Goal: Task Accomplishment & Management: Use online tool/utility

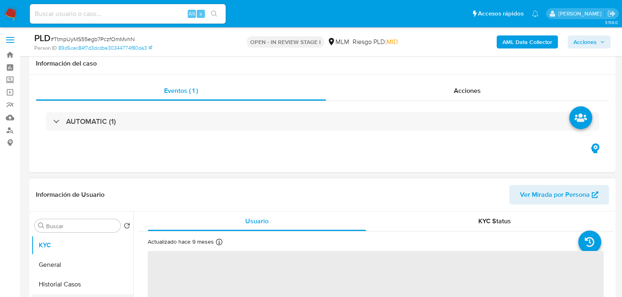
scroll to position [131, 0]
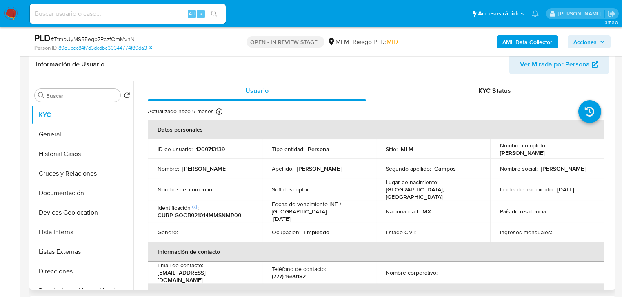
drag, startPoint x: 71, startPoint y: 155, endPoint x: 231, endPoint y: 169, distance: 159.7
click at [71, 155] on button "Historial Casos" at bounding box center [82, 154] width 102 height 20
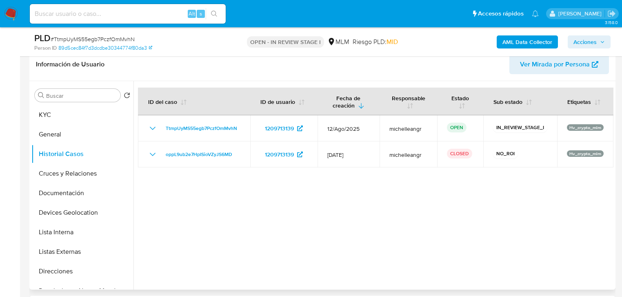
select select "10"
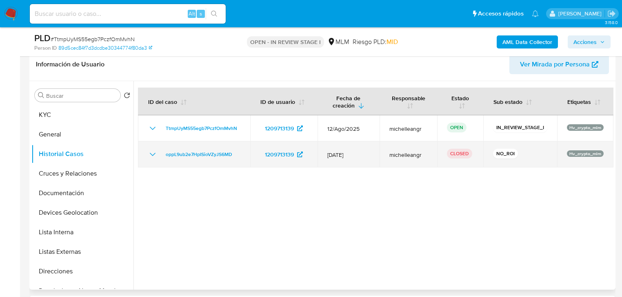
click at [150, 155] on icon "Mostrar/Ocultar" at bounding box center [153, 155] width 10 height 10
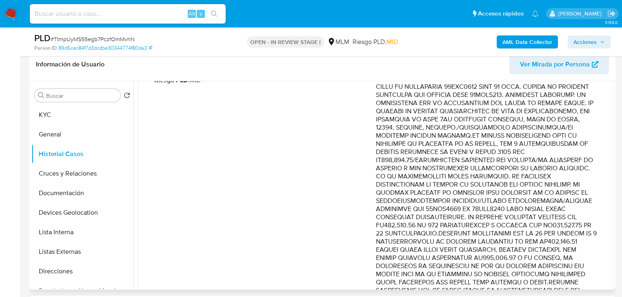
drag, startPoint x: 501, startPoint y: 156, endPoint x: 552, endPoint y: 202, distance: 68.8
click at [552, 202] on p "Comentario :" at bounding box center [487, 258] width 222 height 416
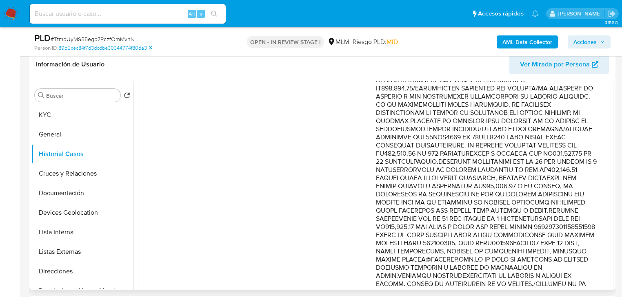
scroll to position [229, 0]
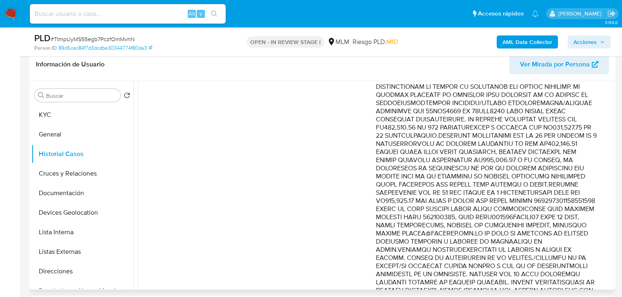
drag, startPoint x: 492, startPoint y: 182, endPoint x: 607, endPoint y: 225, distance: 122.7
click at [573, 201] on p "Comentario :" at bounding box center [487, 160] width 222 height 416
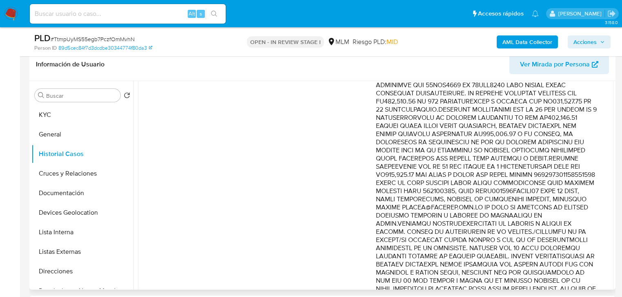
scroll to position [294, 0]
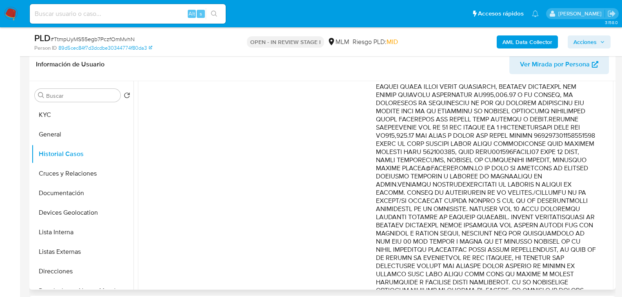
drag, startPoint x: 489, startPoint y: 202, endPoint x: 508, endPoint y: 234, distance: 36.8
click at [508, 234] on p "Comentario :" at bounding box center [487, 95] width 222 height 416
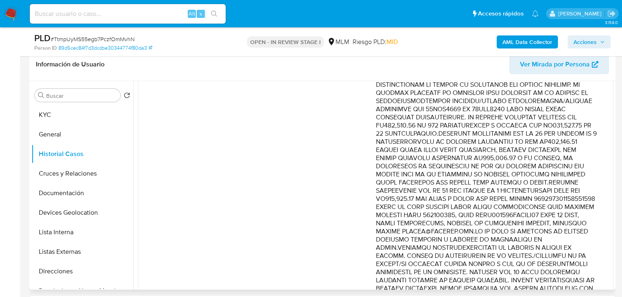
scroll to position [261, 0]
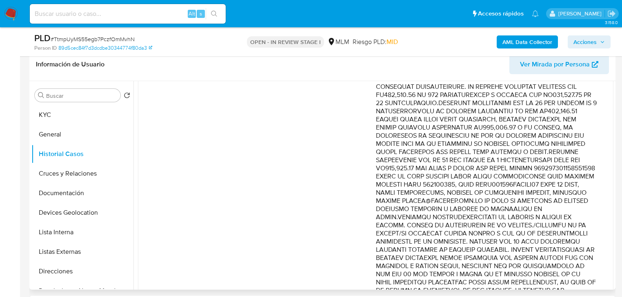
drag, startPoint x: 513, startPoint y: 186, endPoint x: 552, endPoint y: 206, distance: 44.5
click at [552, 206] on p "Comentario :" at bounding box center [487, 128] width 222 height 416
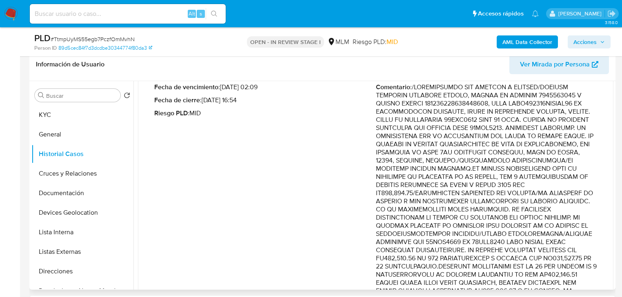
scroll to position [98, 0]
drag, startPoint x: 517, startPoint y: 160, endPoint x: 549, endPoint y: 235, distance: 81.3
click at [549, 235] on p "Comentario :" at bounding box center [487, 291] width 222 height 416
click at [609, 229] on td "Fecha de vencimiento : [DATE] 02:09 Fecha de cierre : [DATE] 16:54 Riesgo PLD :…" at bounding box center [375, 297] width 475 height 455
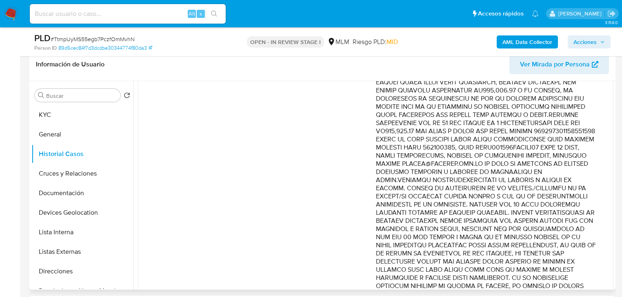
scroll to position [346, 0]
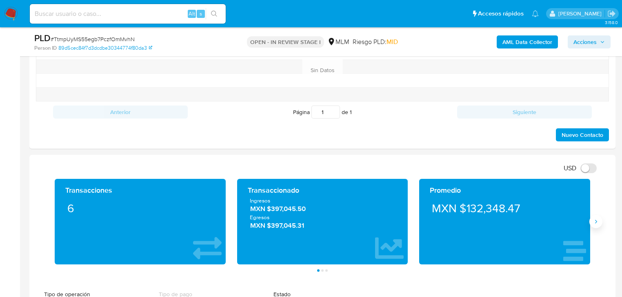
click at [594, 219] on icon "Siguiente" at bounding box center [596, 222] width 7 height 7
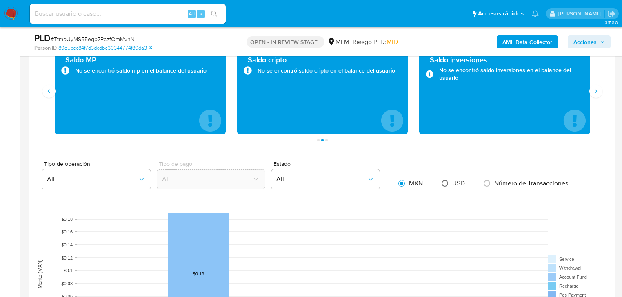
scroll to position [555, 0]
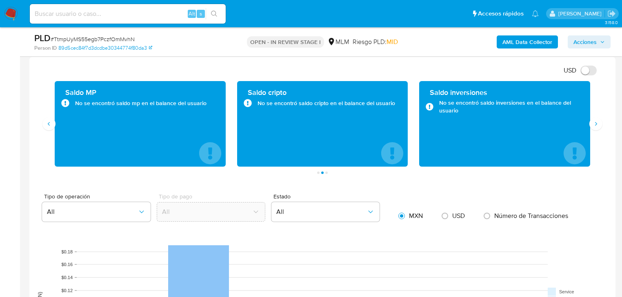
click at [41, 149] on div "Transacciones 6 Transaccionado Ingresos MXN $397,045.50 Egresos MXN $397,045.31…" at bounding box center [322, 127] width 573 height 93
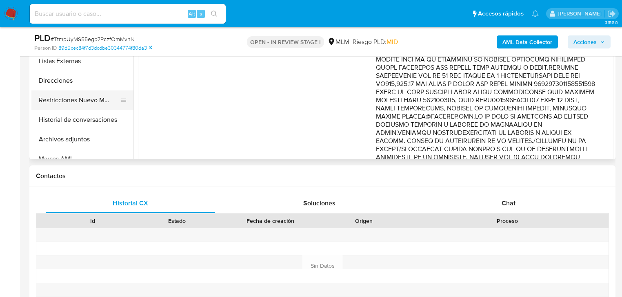
scroll to position [98, 0]
click at [91, 109] on button "Archivos adjuntos" at bounding box center [78, 102] width 95 height 20
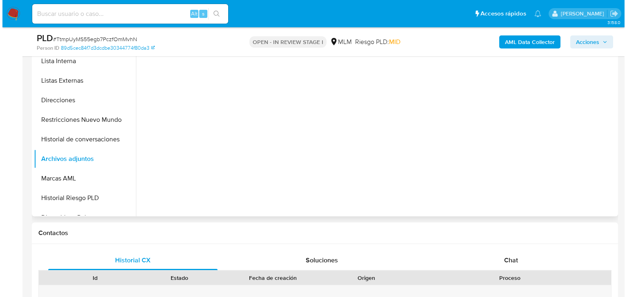
scroll to position [196, 0]
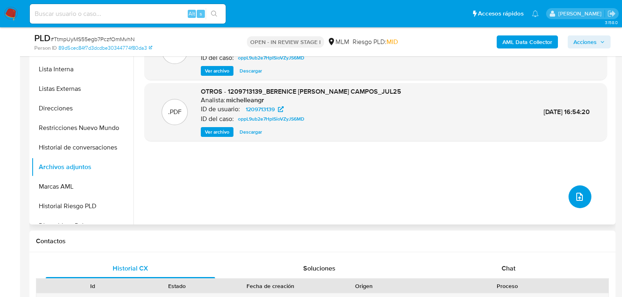
click at [579, 197] on icon "upload-file" at bounding box center [580, 197] width 10 height 10
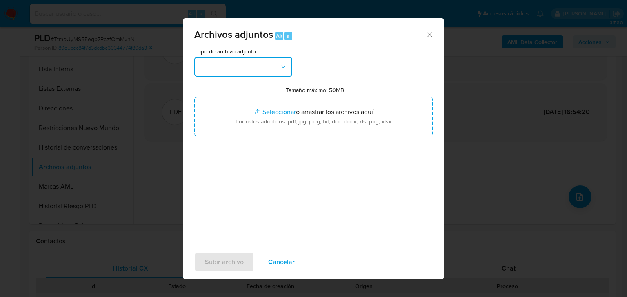
click at [246, 64] on button "button" at bounding box center [243, 67] width 98 height 20
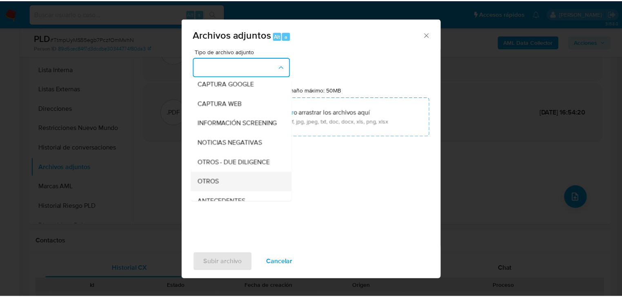
scroll to position [55, 0]
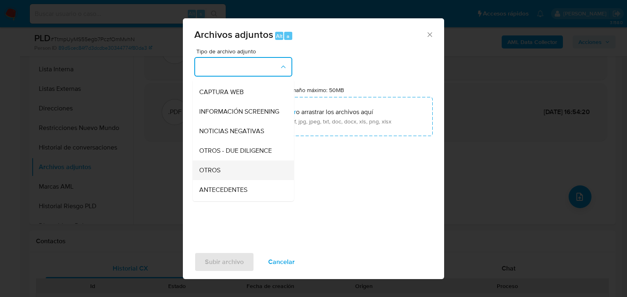
click at [233, 176] on div "OTROS" at bounding box center [240, 171] width 83 height 20
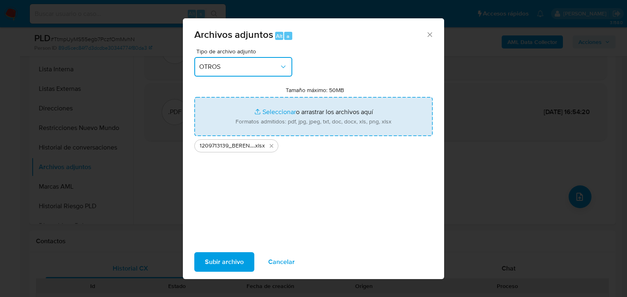
type input "C:\fakepath\1209713139_BERENICE [PERSON_NAME] CAMPOS_AGO25.pdf"
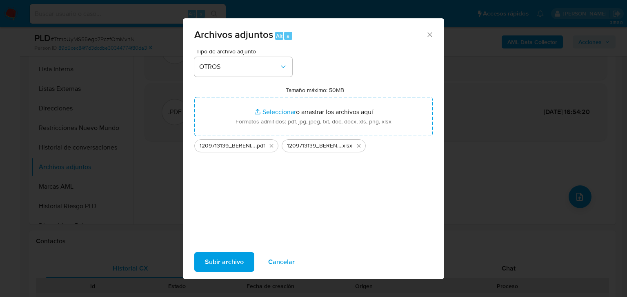
click at [237, 264] on span "Subir archivo" at bounding box center [224, 262] width 39 height 18
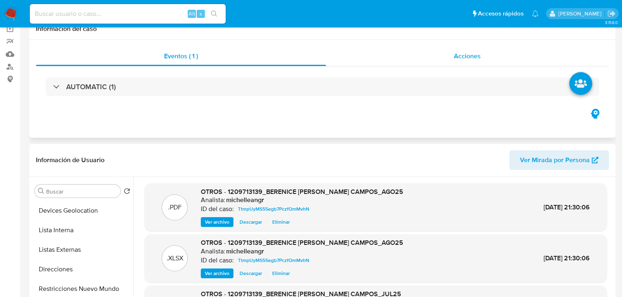
scroll to position [0, 0]
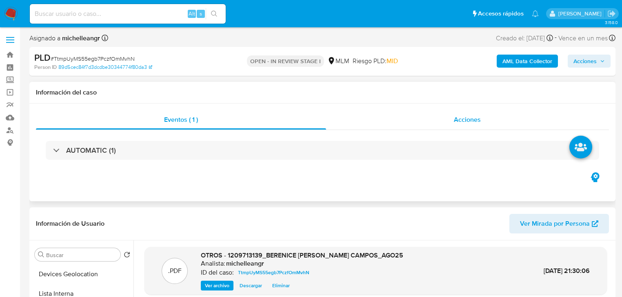
click at [461, 118] on span "Acciones" at bounding box center [467, 119] width 27 height 9
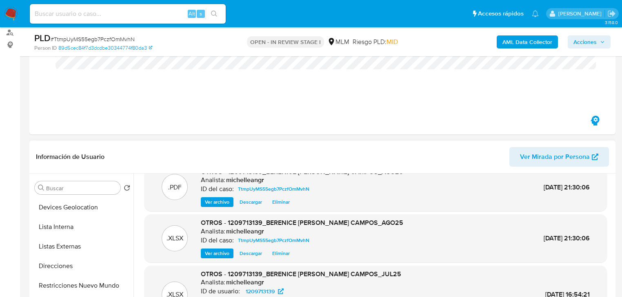
scroll to position [26, 0]
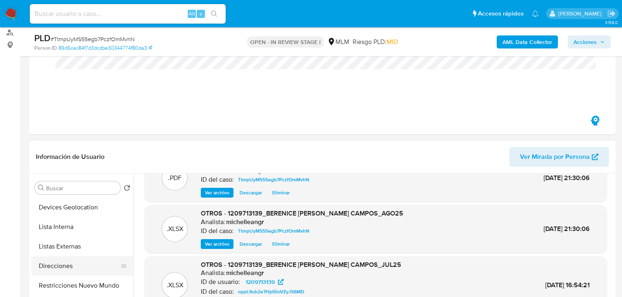
click at [116, 258] on li "Direcciones" at bounding box center [82, 267] width 102 height 20
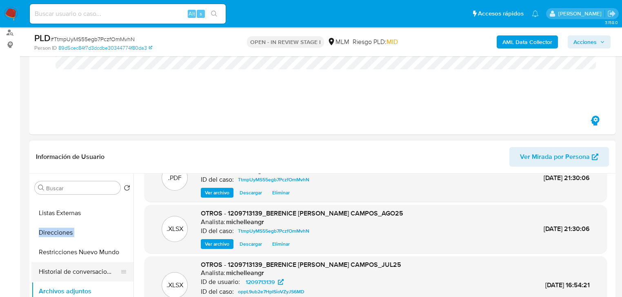
scroll to position [163, 0]
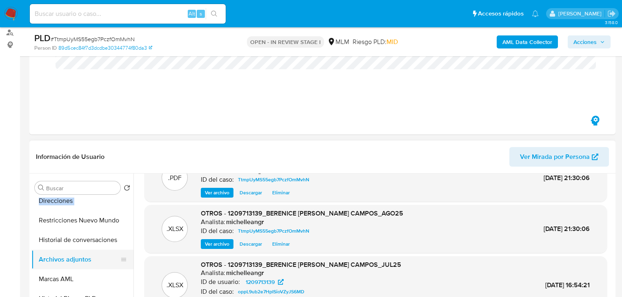
click at [88, 257] on button "Archivos adjuntos" at bounding box center [78, 260] width 95 height 20
click at [80, 280] on button "Marcas AML" at bounding box center [78, 280] width 95 height 20
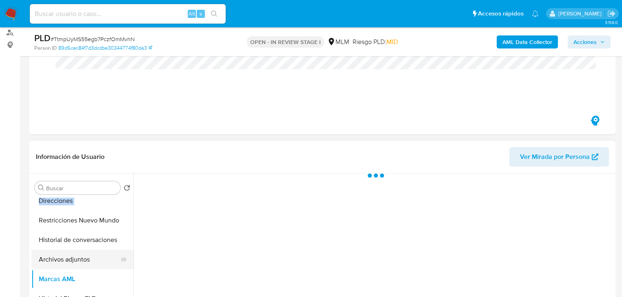
scroll to position [0, 0]
click at [88, 262] on button "Archivos adjuntos" at bounding box center [78, 260] width 95 height 20
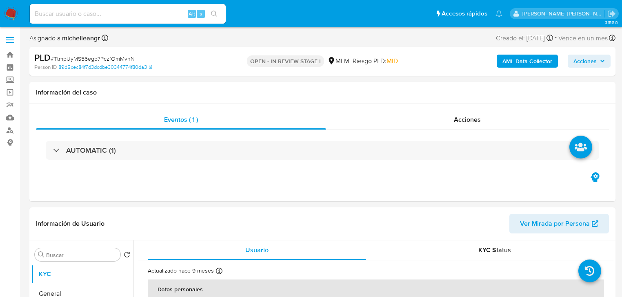
select select "10"
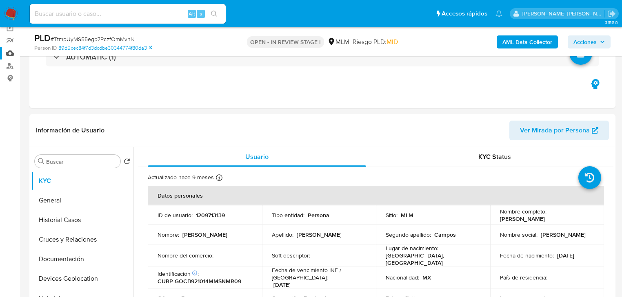
scroll to position [65, 0]
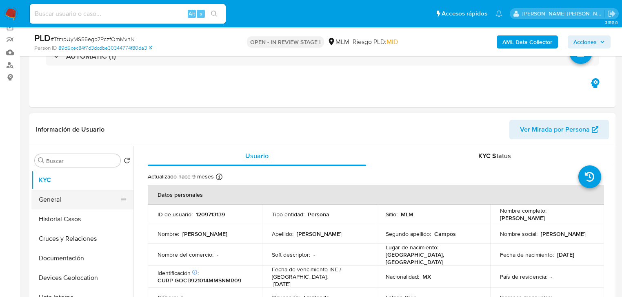
click at [68, 202] on button "General" at bounding box center [78, 200] width 95 height 20
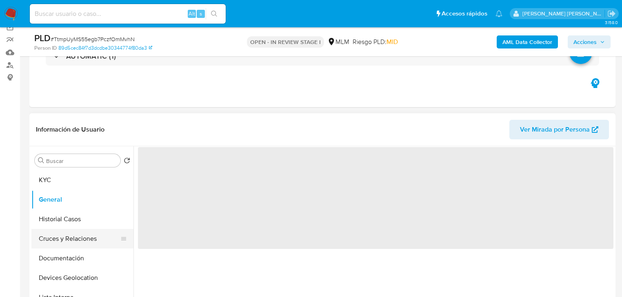
click at [73, 235] on button "Cruces y Relaciones" at bounding box center [78, 239] width 95 height 20
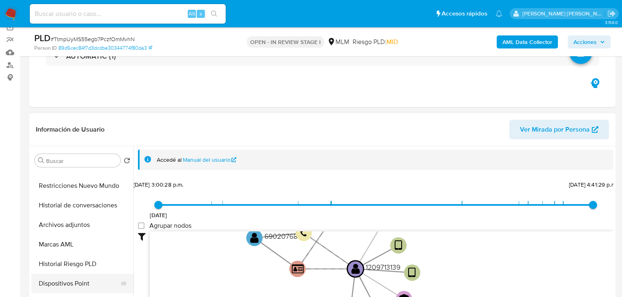
scroll to position [163, 0]
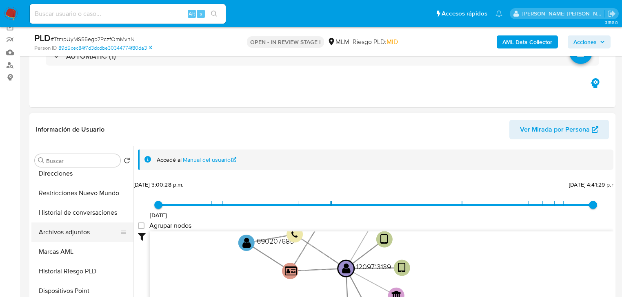
click at [75, 237] on button "Archivos adjuntos" at bounding box center [78, 233] width 95 height 20
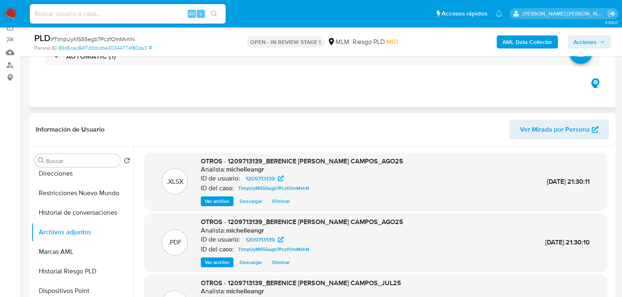
scroll to position [0, 0]
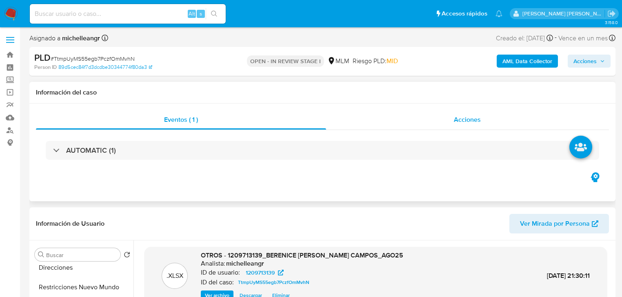
drag, startPoint x: 464, startPoint y: 113, endPoint x: 473, endPoint y: 111, distance: 9.5
click at [464, 112] on div "Acciones" at bounding box center [467, 120] width 283 height 20
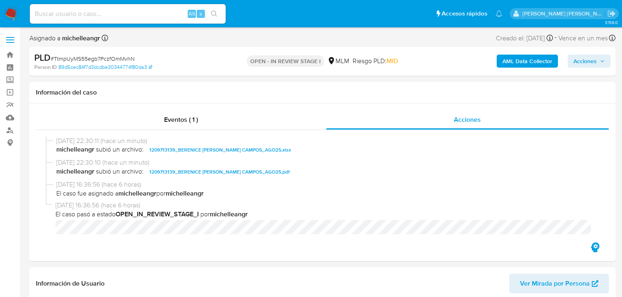
click at [584, 61] on span "Acciones" at bounding box center [584, 61] width 23 height 13
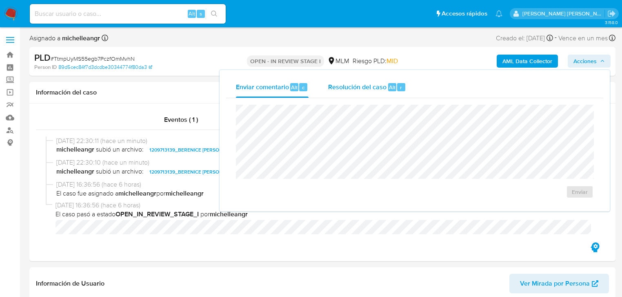
click at [353, 83] on span "Resolución del caso" at bounding box center [357, 86] width 58 height 9
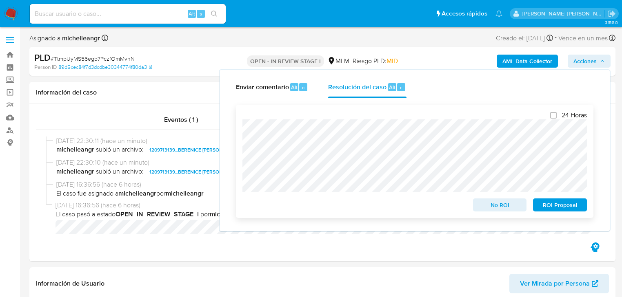
click at [500, 205] on span "No ROI" at bounding box center [500, 205] width 42 height 11
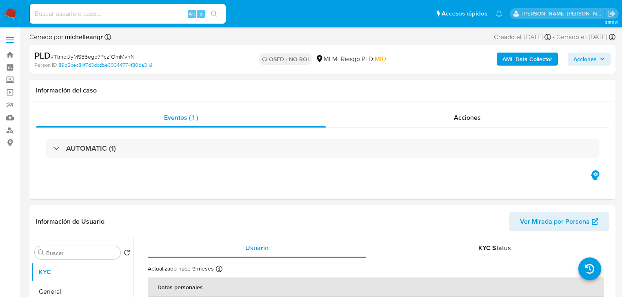
select select "10"
